Goal: Navigation & Orientation: Understand site structure

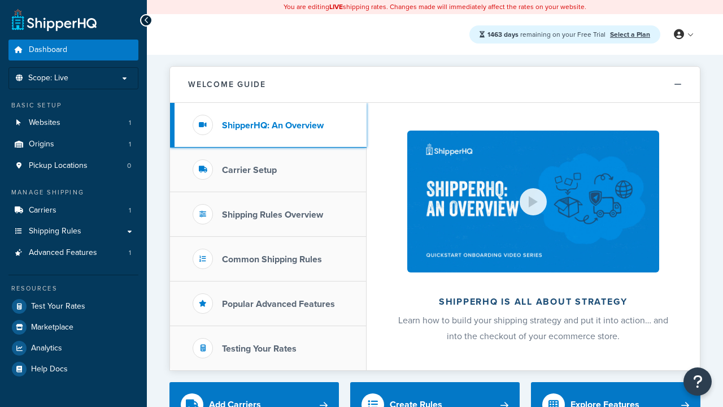
click at [273, 125] on h3 "ShipperHQ: An Overview" at bounding box center [273, 125] width 102 height 10
click at [249, 169] on h3 "Carrier Setup" at bounding box center [249, 170] width 55 height 10
click at [272, 214] on h3 "Shipping Rules Overview" at bounding box center [272, 215] width 101 height 10
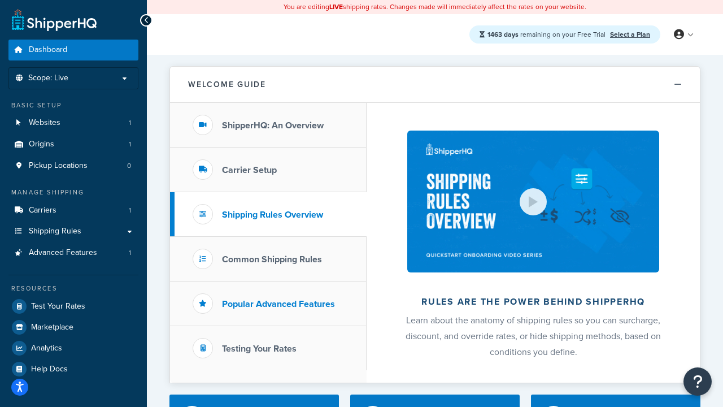
click at [279, 303] on h3 "Popular Advanced Features" at bounding box center [278, 304] width 113 height 10
click at [259, 348] on h3 "Testing Your Rates" at bounding box center [259, 348] width 75 height 10
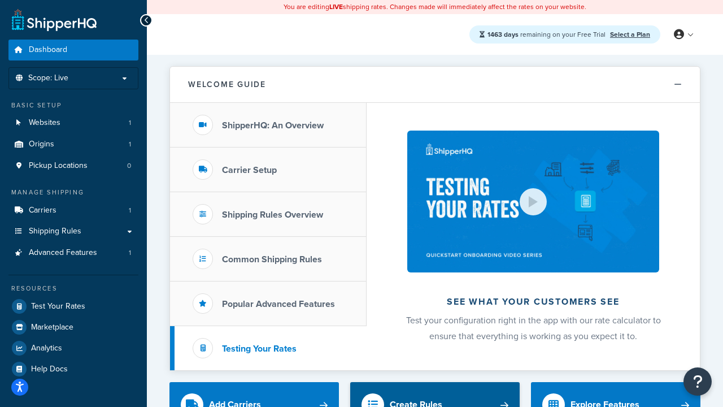
click at [416, 399] on div "Create Rules" at bounding box center [416, 405] width 53 height 16
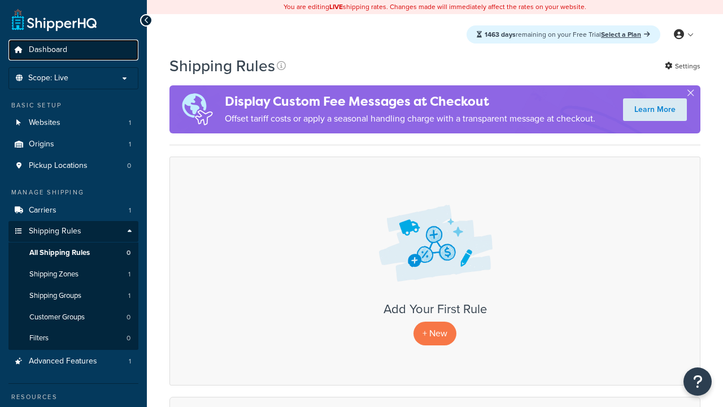
click at [48, 50] on span "Dashboard" at bounding box center [48, 50] width 38 height 10
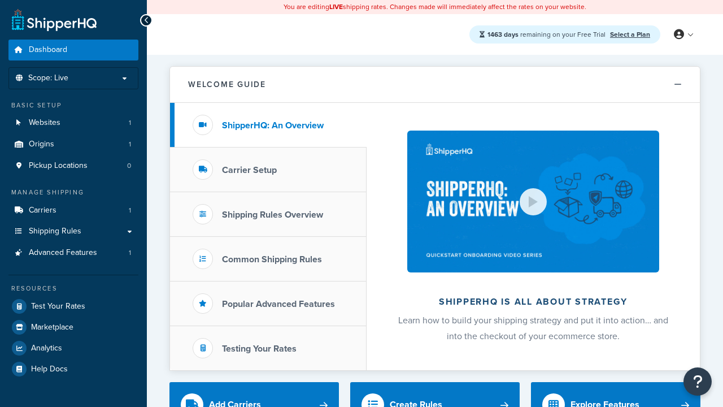
scroll to position [6, 0]
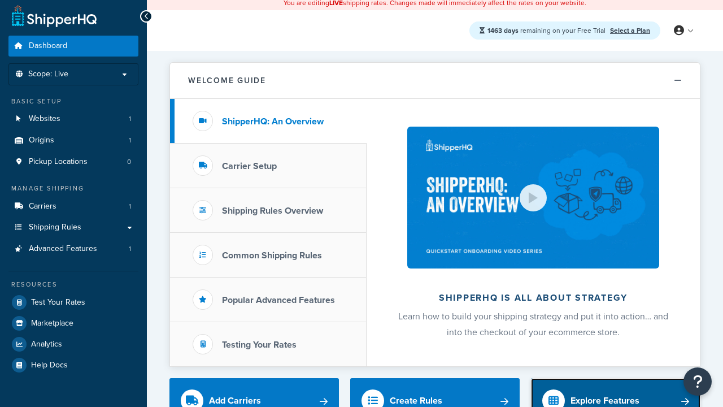
click at [605, 399] on div "Explore Features" at bounding box center [605, 401] width 69 height 16
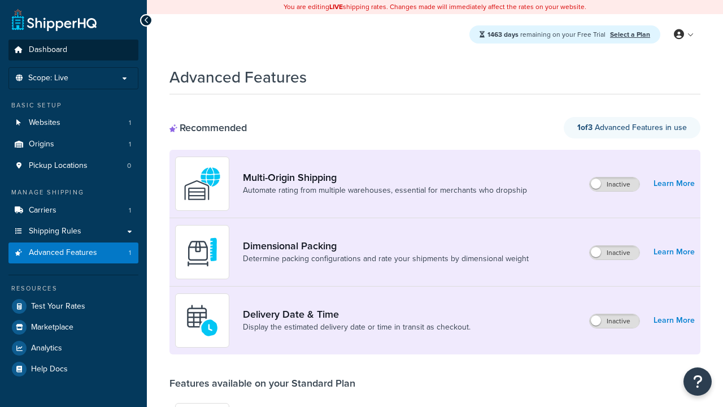
click at [48, 50] on span "Dashboard" at bounding box center [48, 50] width 38 height 10
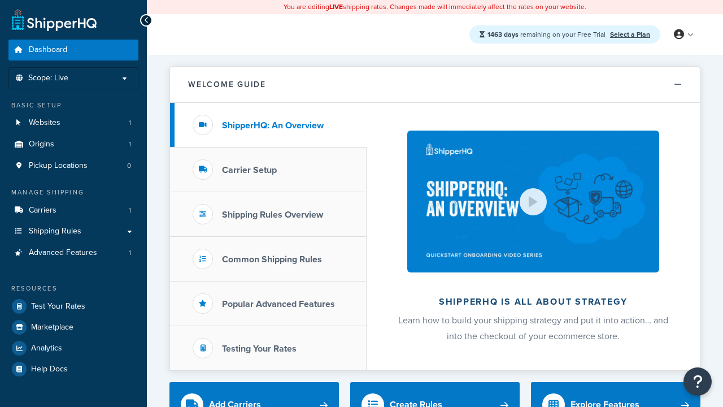
click at [48, 50] on span "Dashboard" at bounding box center [48, 50] width 38 height 10
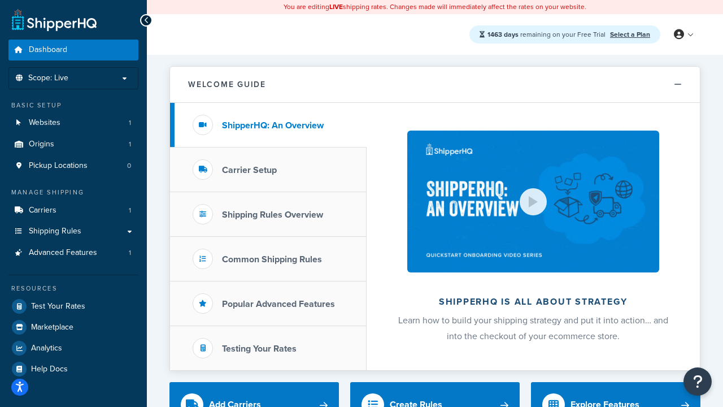
scroll to position [420, 0]
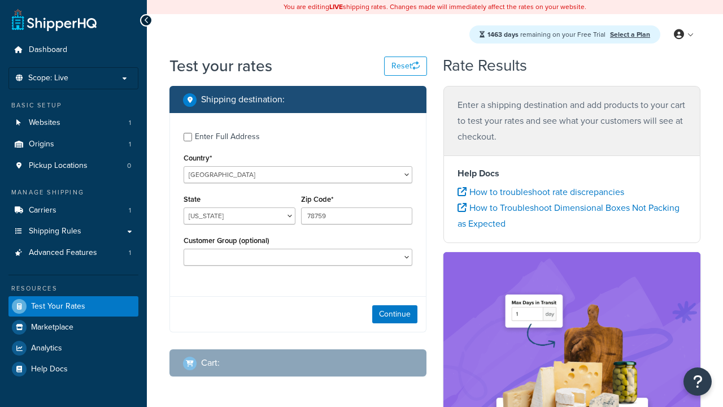
select select "TX"
click at [48, 50] on span "Dashboard" at bounding box center [48, 50] width 38 height 10
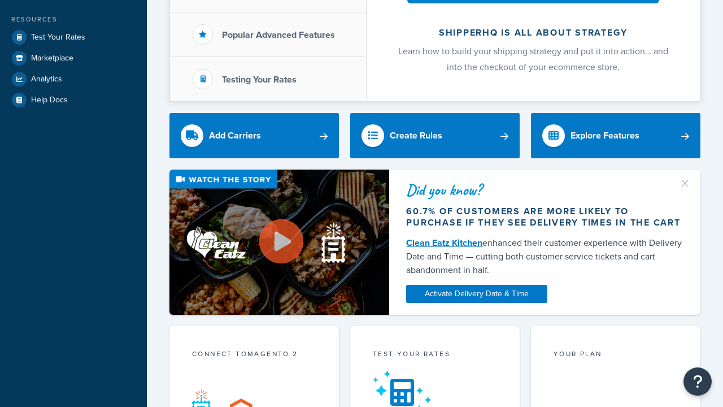
click at [444, 236] on link "Clean Eatz Kitchen" at bounding box center [444, 242] width 76 height 13
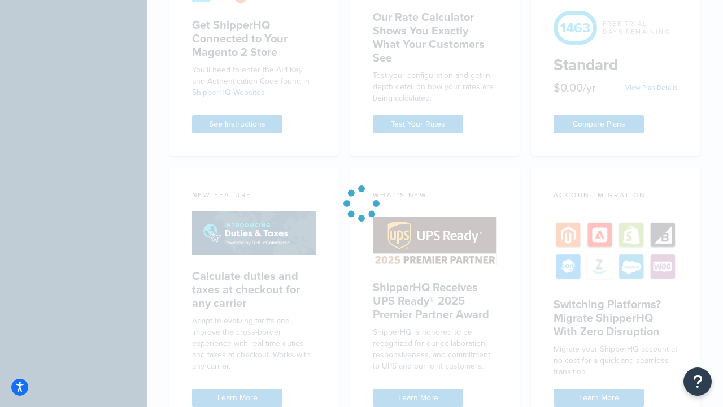
scroll to position [883, 0]
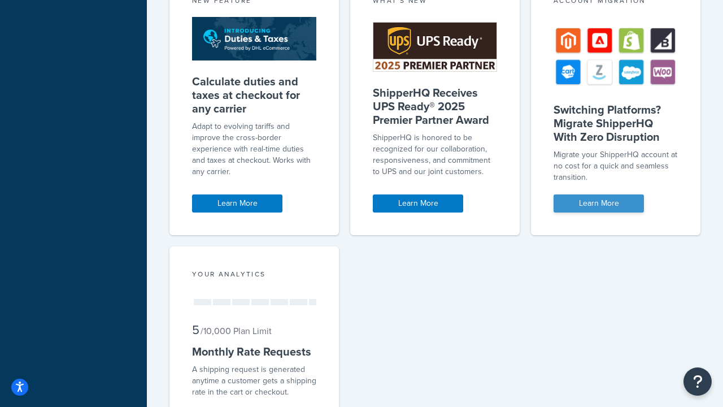
click at [599, 194] on link "Learn More" at bounding box center [599, 203] width 90 height 18
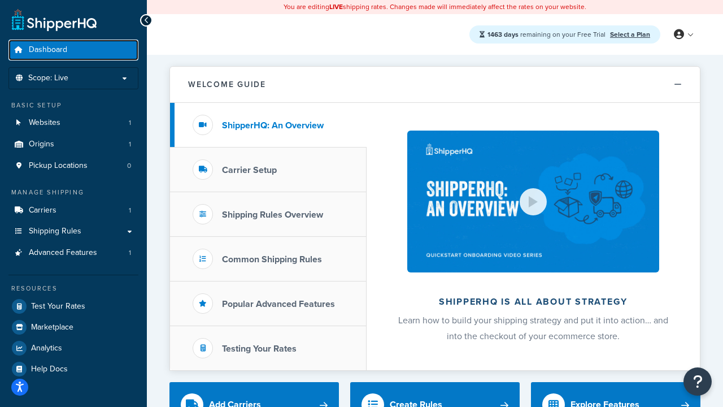
click at [48, 50] on span "Dashboard" at bounding box center [48, 50] width 38 height 10
